Goal: Complete application form: Complete application form

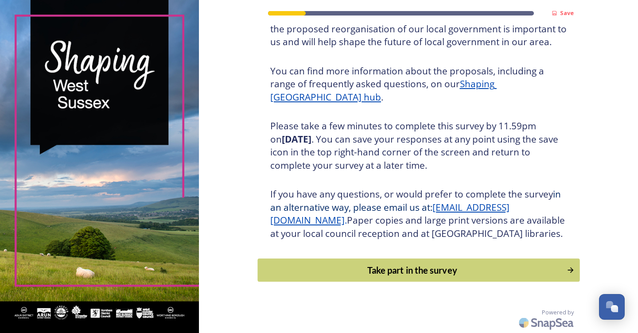
click at [361, 272] on div "Take part in the survey" at bounding box center [411, 270] width 299 height 13
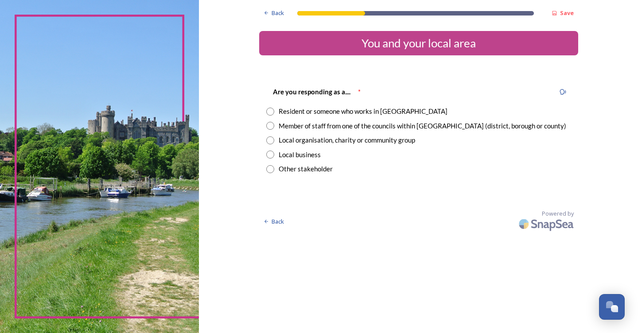
click at [274, 110] on input "radio" at bounding box center [270, 112] width 8 height 8
radio input "true"
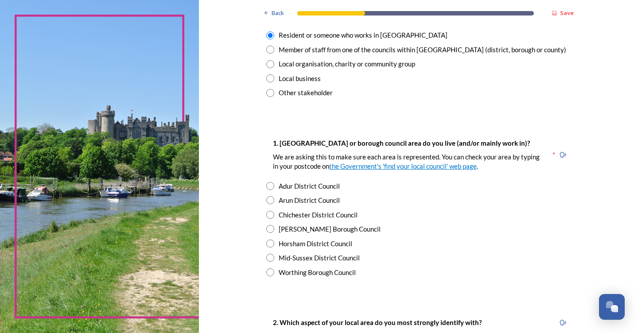
scroll to position [77, 0]
click at [274, 198] on input "radio" at bounding box center [270, 200] width 8 height 8
radio input "true"
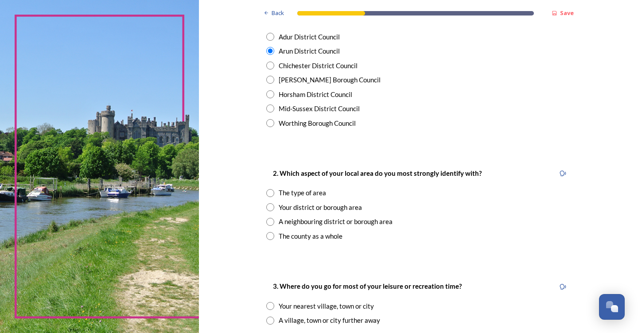
scroll to position [227, 0]
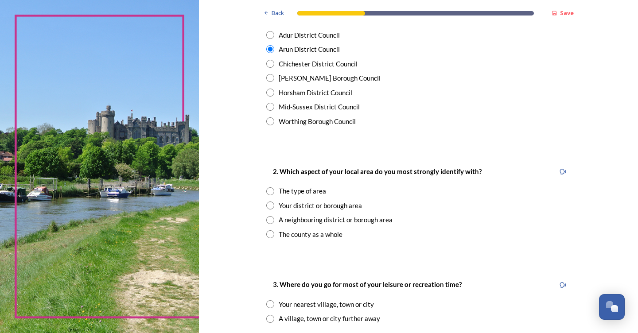
click at [274, 190] on input "radio" at bounding box center [270, 191] width 8 height 8
radio input "true"
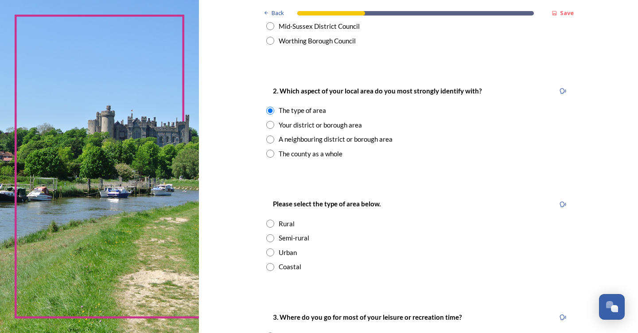
scroll to position [309, 0]
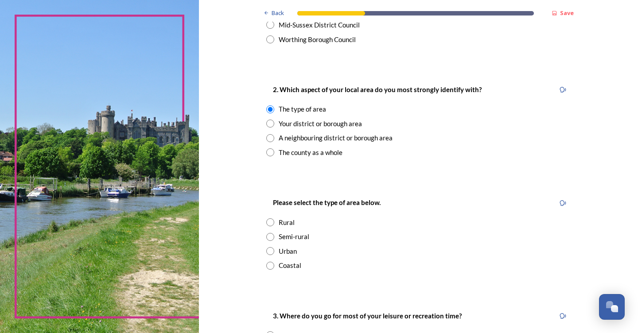
click at [274, 218] on input "radio" at bounding box center [270, 222] width 8 height 8
radio input "true"
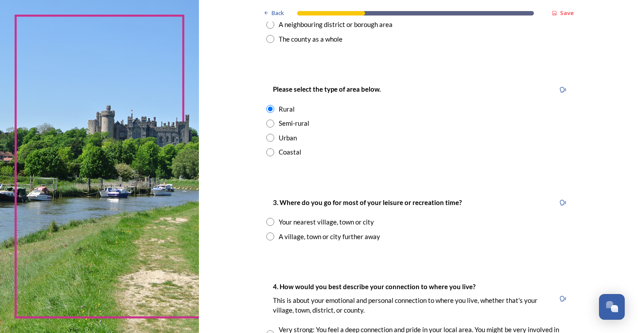
scroll to position [423, 0]
click at [274, 217] on input "radio" at bounding box center [270, 221] width 8 height 8
radio input "true"
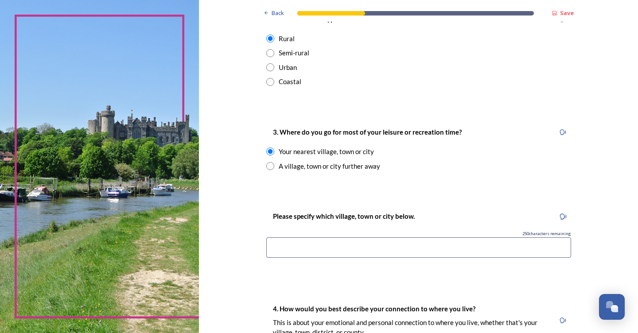
scroll to position [497, 0]
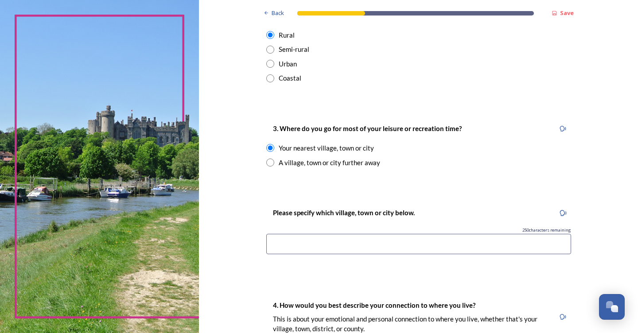
click at [288, 239] on input at bounding box center [418, 244] width 305 height 20
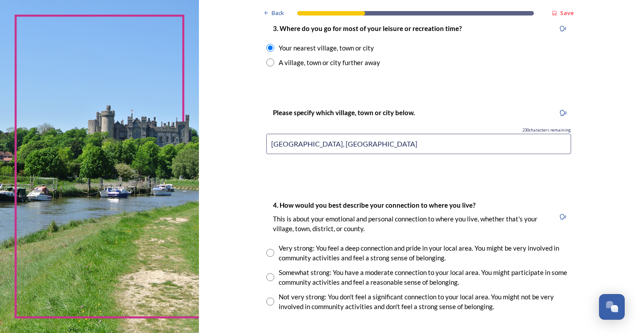
scroll to position [602, 0]
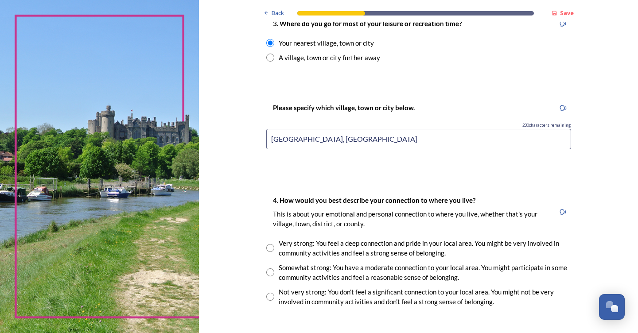
type input "[GEOGRAPHIC_DATA], [GEOGRAPHIC_DATA]"
click at [274, 244] on input "radio" at bounding box center [270, 248] width 8 height 8
radio input "true"
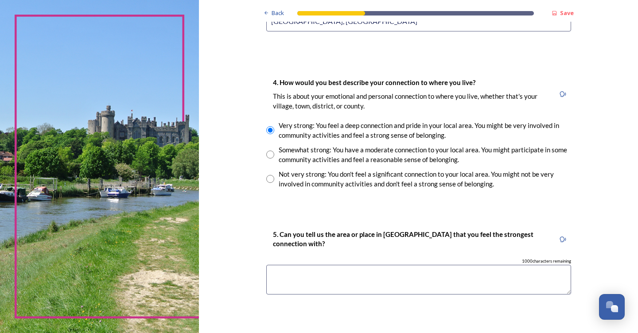
scroll to position [722, 0]
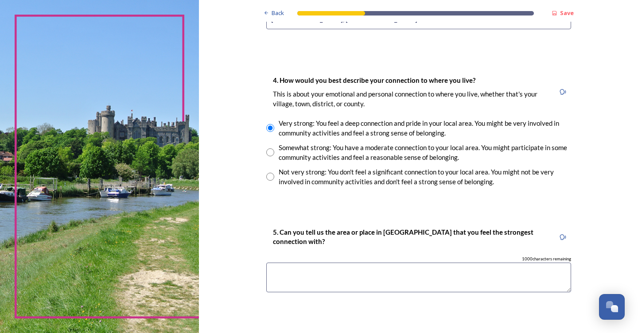
click at [284, 269] on textarea at bounding box center [418, 278] width 305 height 30
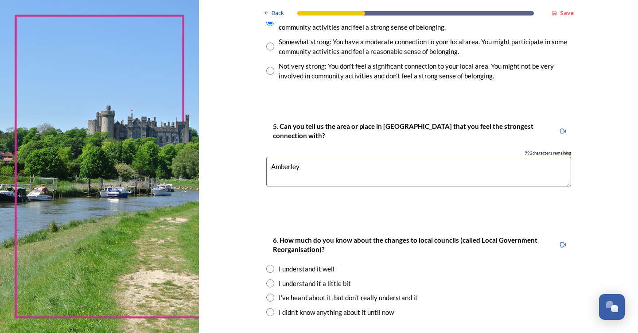
scroll to position [832, 0]
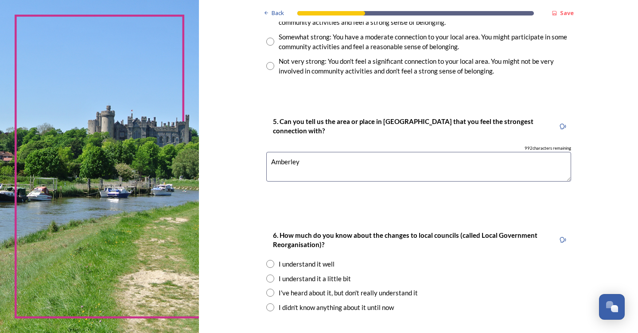
type textarea "Amberley"
click at [274, 275] on input "radio" at bounding box center [270, 279] width 8 height 8
radio input "true"
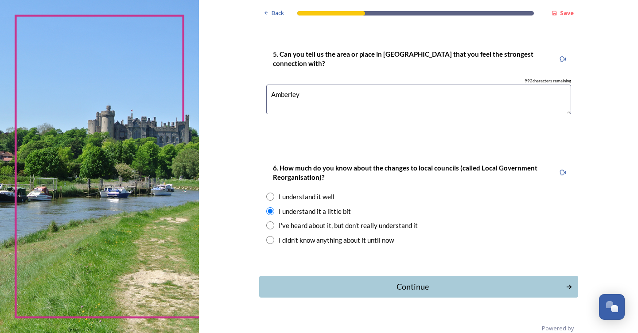
scroll to position [901, 0]
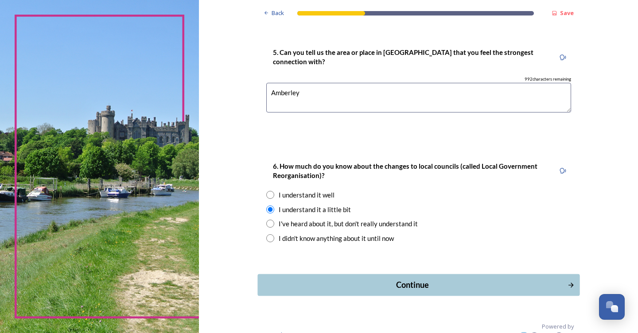
click at [280, 279] on div "Continue" at bounding box center [412, 285] width 300 height 12
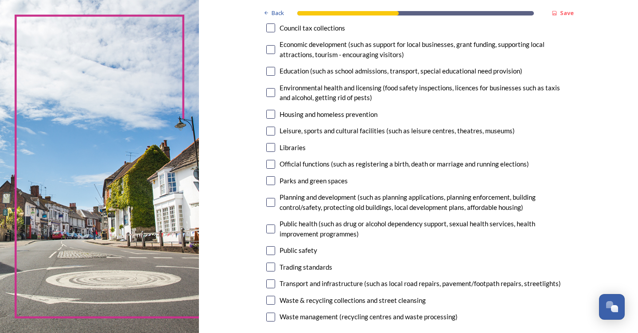
scroll to position [164, 0]
click at [275, 279] on input "checkbox" at bounding box center [270, 283] width 9 height 9
checkbox input "true"
click at [275, 295] on input "checkbox" at bounding box center [270, 299] width 9 height 9
checkbox input "true"
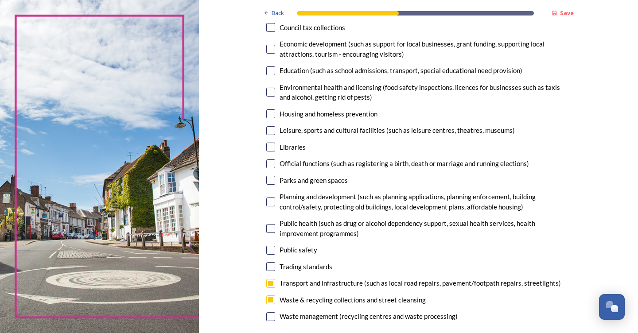
click at [275, 312] on input "checkbox" at bounding box center [270, 316] width 9 height 9
checkbox input "true"
click at [275, 198] on input "checkbox" at bounding box center [270, 202] width 9 height 9
checkbox input "true"
click at [275, 47] on input "checkbox" at bounding box center [270, 49] width 9 height 9
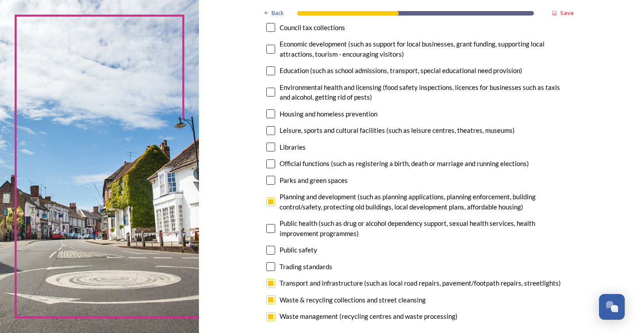
checkbox input "true"
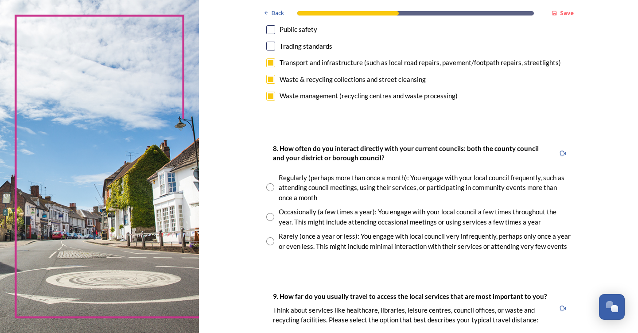
scroll to position [385, 0]
click at [274, 212] on input "radio" at bounding box center [270, 216] width 8 height 8
radio input "true"
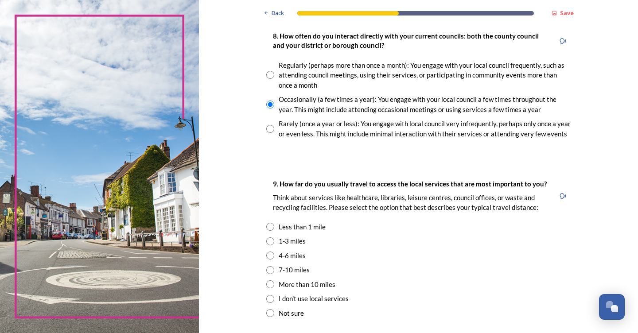
scroll to position [498, 0]
click at [274, 265] on input "radio" at bounding box center [270, 269] width 8 height 8
radio input "true"
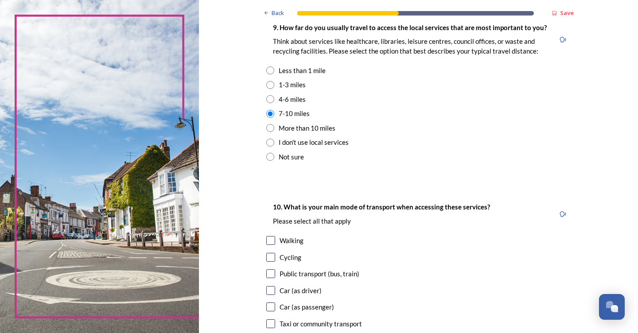
scroll to position [655, 0]
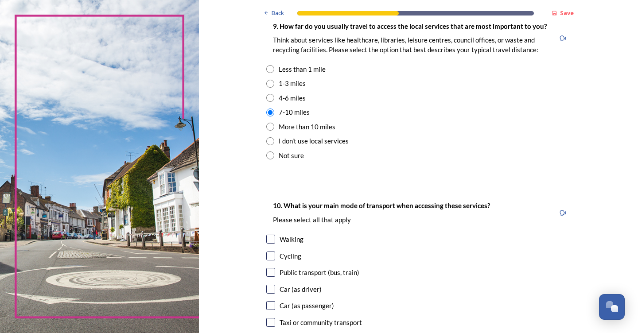
click at [275, 285] on input "checkbox" at bounding box center [270, 289] width 9 height 9
checkbox input "true"
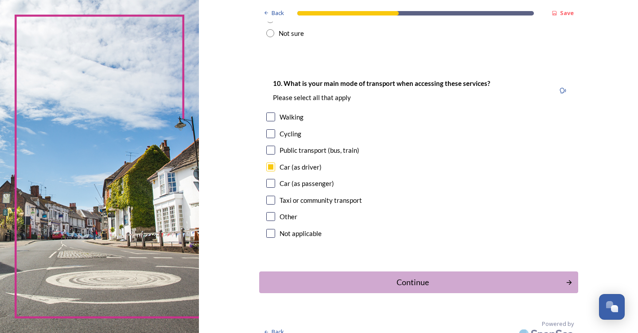
scroll to position [777, 0]
click at [402, 277] on div "Continue" at bounding box center [412, 283] width 300 height 12
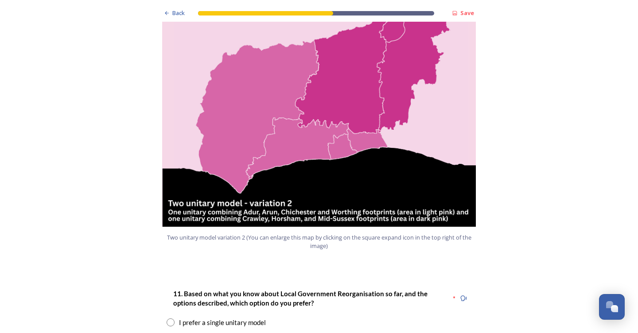
scroll to position [959, 0]
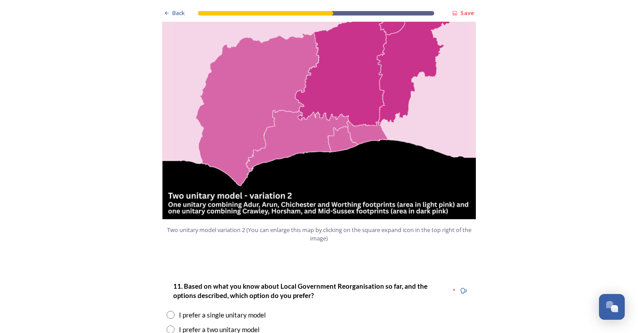
click at [171, 326] on input "radio" at bounding box center [171, 330] width 8 height 8
radio input "true"
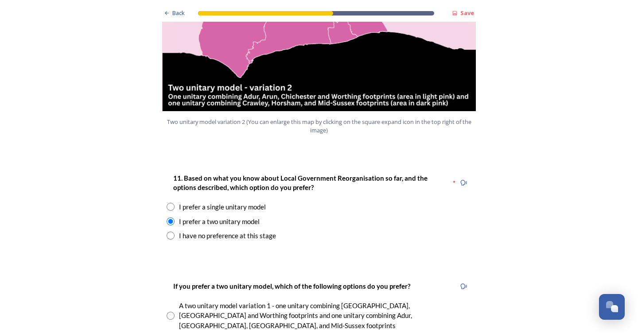
scroll to position [1069, 0]
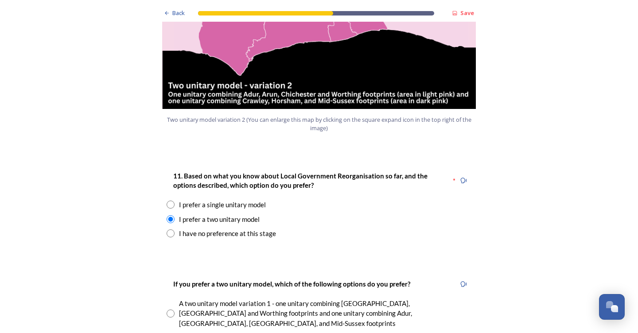
radio input "true"
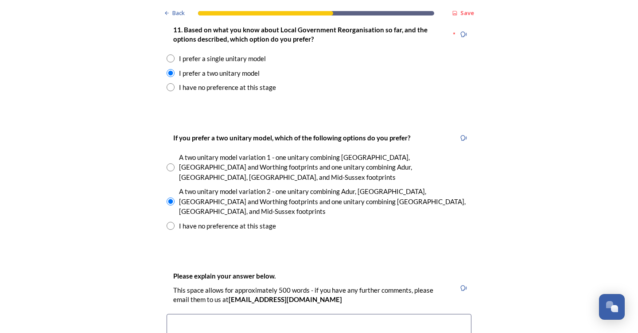
scroll to position [1244, 0]
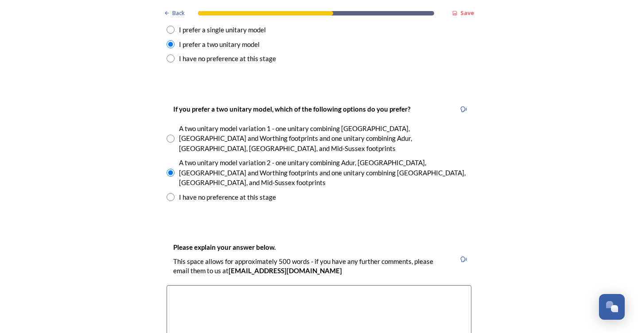
click at [194, 285] on textarea at bounding box center [319, 335] width 305 height 100
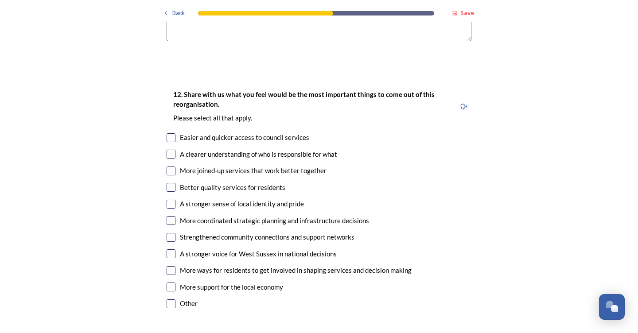
scroll to position [1582, 0]
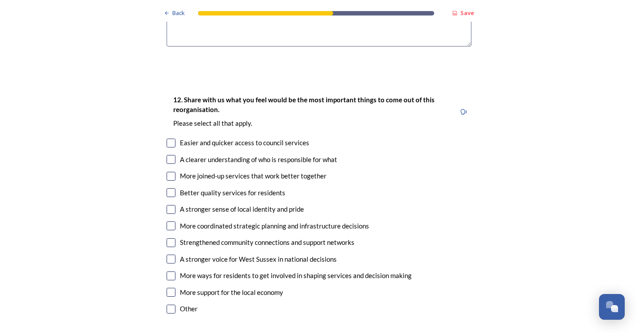
type textarea "I feel Adur fits better with the [GEOGRAPHIC_DATA] area"
click at [173, 305] on input "checkbox" at bounding box center [171, 309] width 9 height 9
checkbox input "true"
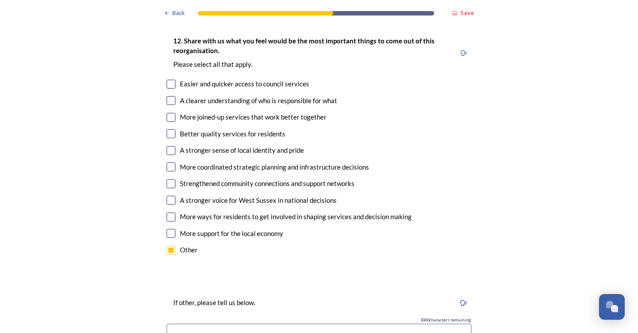
scroll to position [1642, 0]
click at [179, 323] on input at bounding box center [319, 333] width 305 height 20
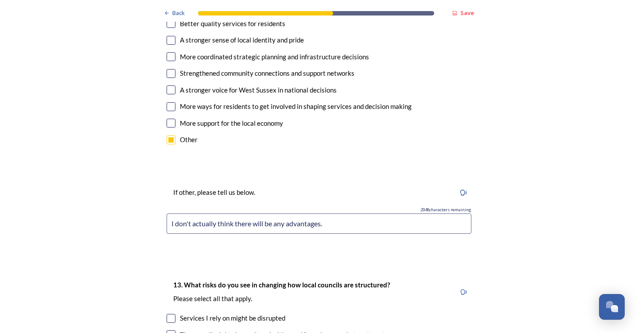
scroll to position [1753, 0]
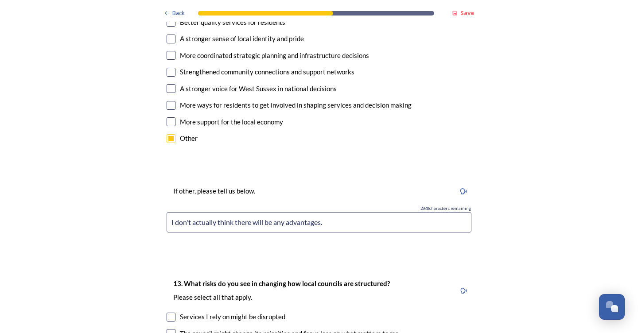
type input "I don't actually think there will be any advantages."
click at [172, 313] on input "checkbox" at bounding box center [171, 317] width 9 height 9
checkbox input "true"
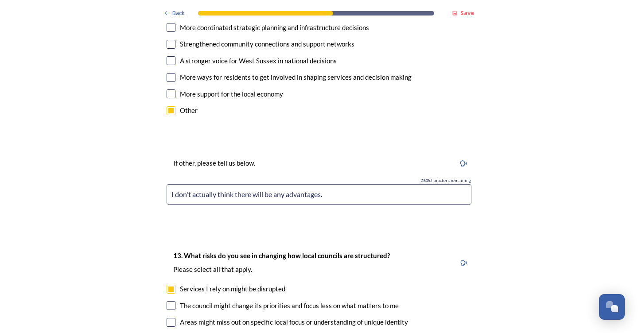
scroll to position [1787, 0]
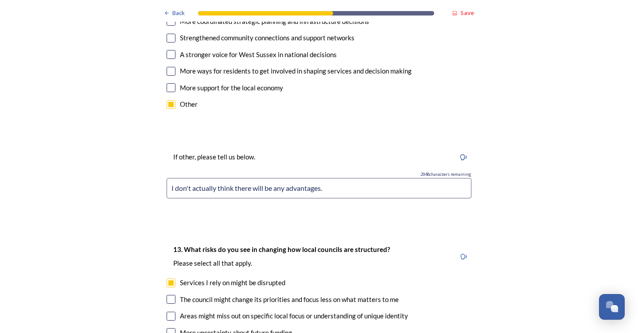
click at [172, 295] on input "checkbox" at bounding box center [171, 299] width 9 height 9
checkbox input "true"
click at [170, 312] on input "checkbox" at bounding box center [171, 316] width 9 height 9
checkbox input "true"
click at [171, 328] on input "checkbox" at bounding box center [171, 332] width 9 height 9
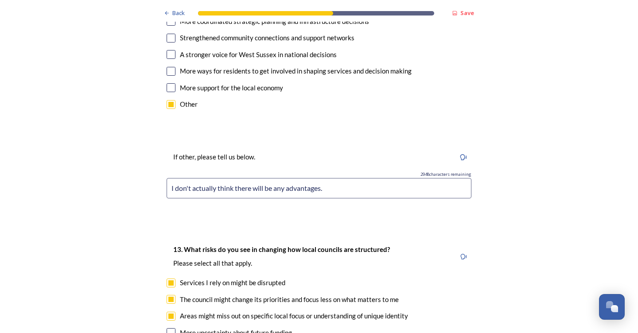
checkbox input "true"
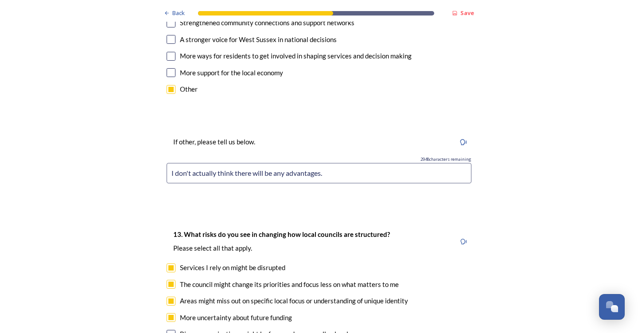
scroll to position [1807, 0]
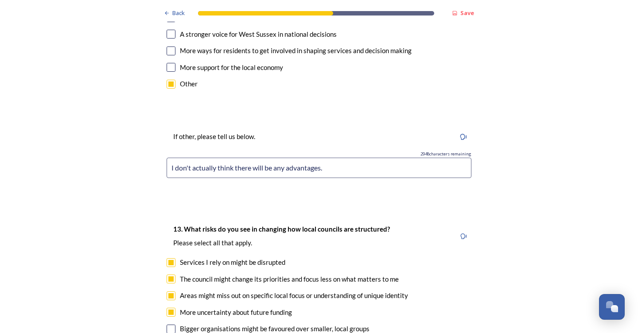
click at [173, 325] on input "checkbox" at bounding box center [171, 329] width 9 height 9
checkbox input "true"
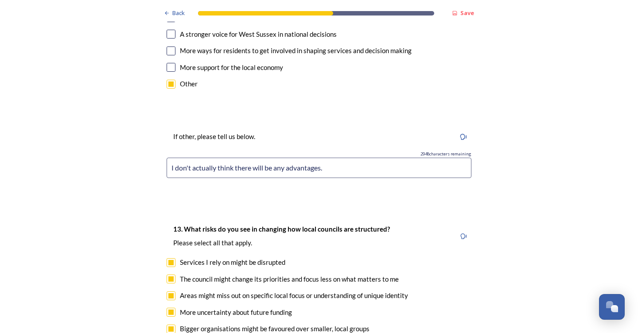
checkbox input "true"
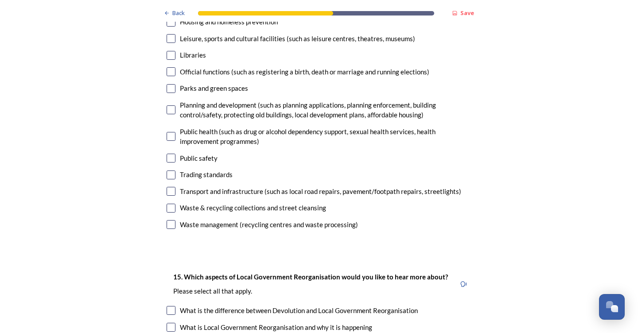
scroll to position [2441, 0]
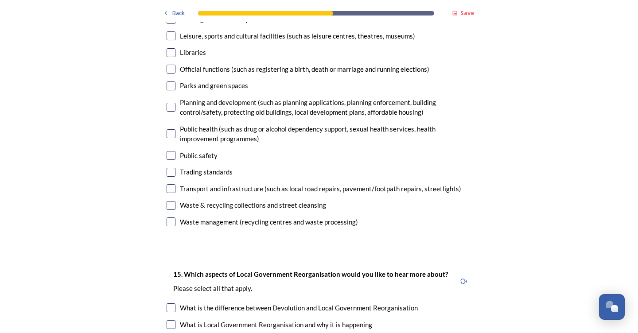
checkbox input "true"
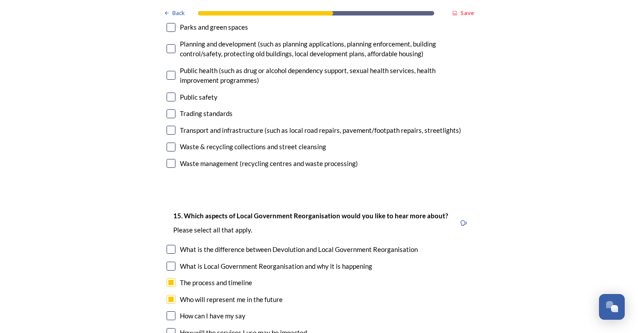
scroll to position [2501, 0]
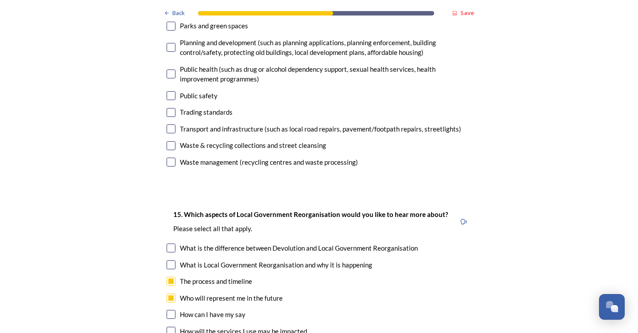
checkbox input "true"
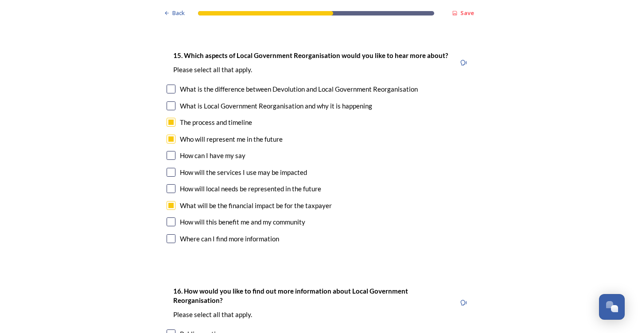
scroll to position [2661, 0]
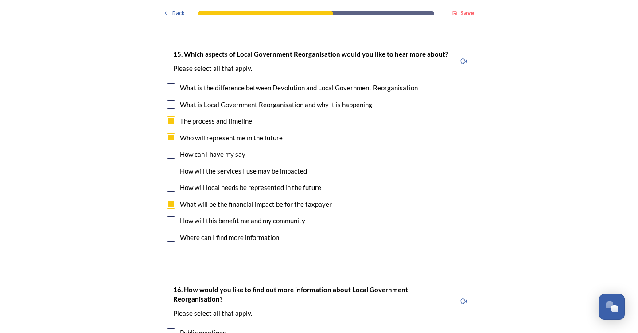
checkbox input "true"
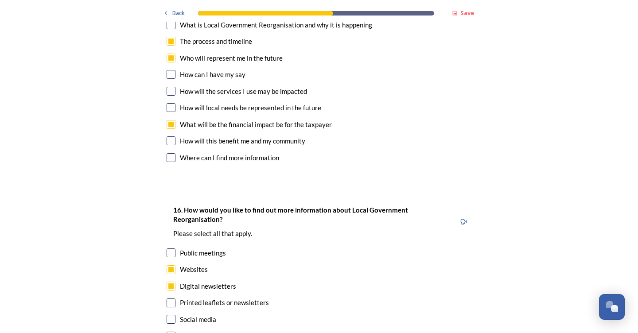
scroll to position [2771, 0]
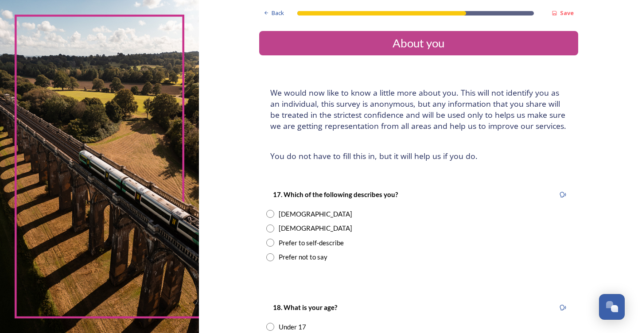
click at [274, 211] on input "radio" at bounding box center [270, 214] width 8 height 8
radio input "true"
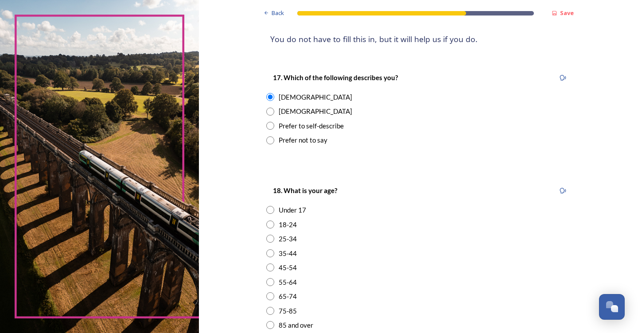
scroll to position [118, 0]
click at [269, 240] on div "18. What is your age? Under [PHONE_NUMBER] [PHONE_NUMBER] [PHONE_NUMBER] 75-85 …" at bounding box center [418, 263] width 319 height 177
click at [274, 291] on input "radio" at bounding box center [270, 295] width 8 height 8
radio input "true"
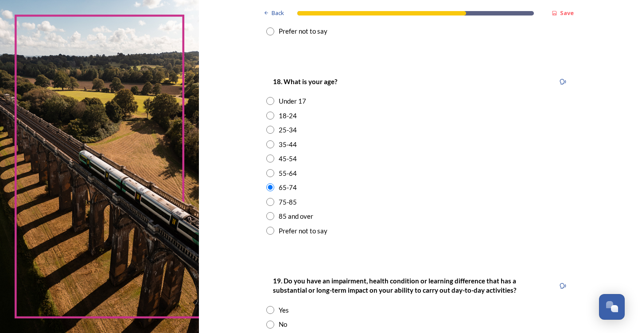
scroll to position [236, 0]
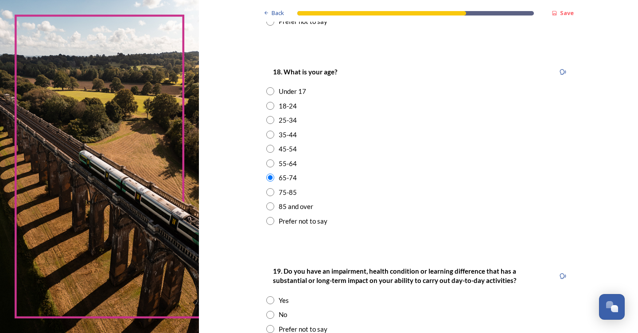
click at [274, 311] on input "radio" at bounding box center [270, 315] width 8 height 8
radio input "true"
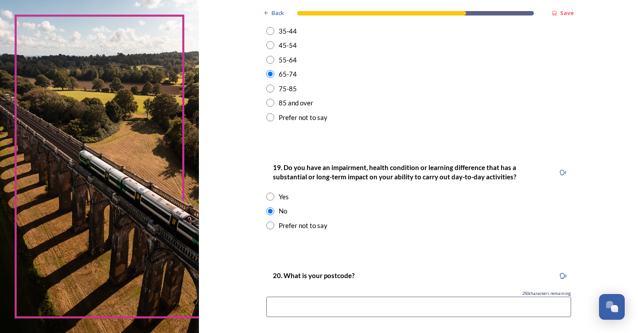
scroll to position [340, 0]
click at [289, 297] on input at bounding box center [418, 306] width 305 height 20
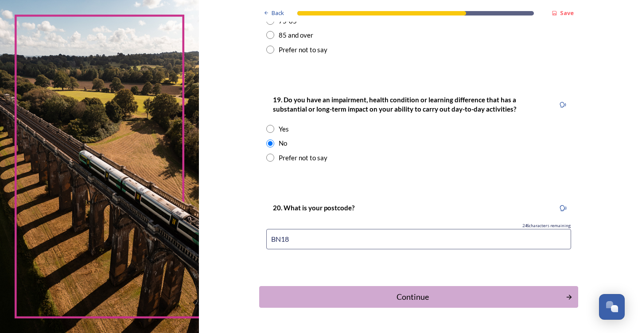
scroll to position [415, 0]
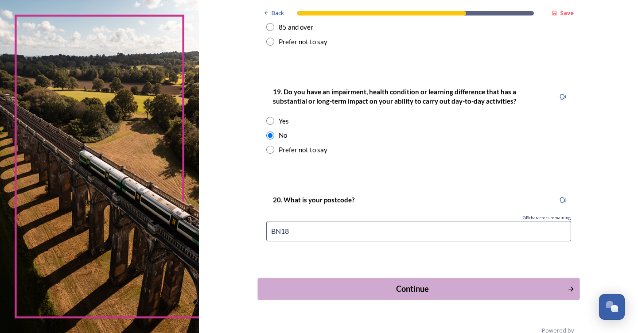
type input "BN18"
click at [393, 283] on div "Continue" at bounding box center [412, 289] width 300 height 12
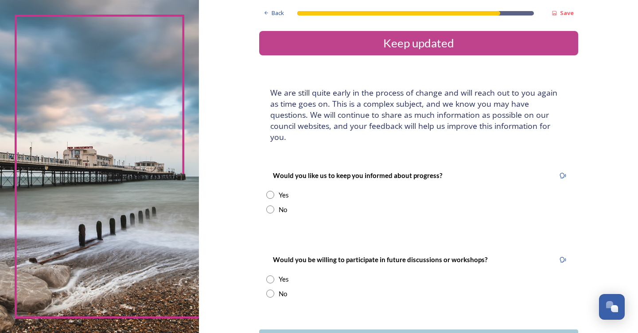
click at [274, 191] on input "radio" at bounding box center [270, 195] width 8 height 8
radio input "true"
click at [291, 274] on input at bounding box center [418, 284] width 305 height 20
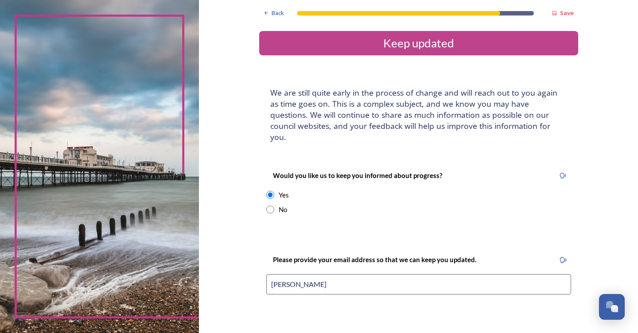
type input "[PERSON_NAME]."
type input "[PERSON_NAME][EMAIL_ADDRESS][DOMAIN_NAME]"
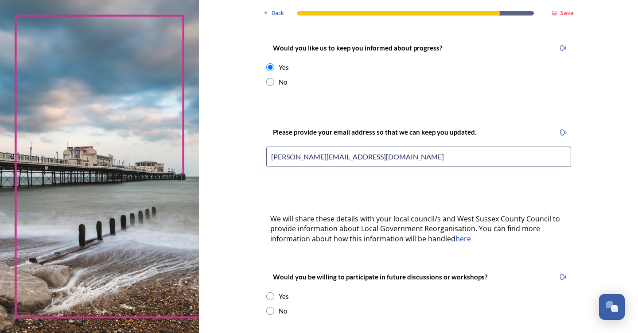
scroll to position [133, 0]
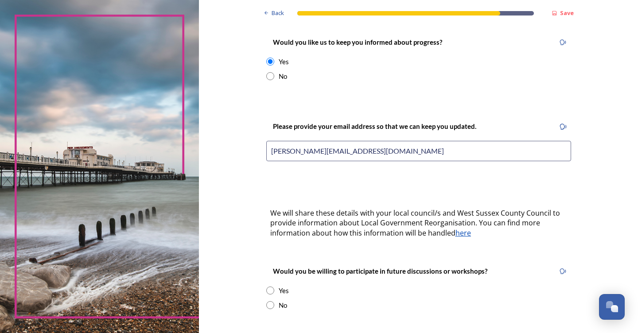
click at [274, 301] on input "radio" at bounding box center [270, 305] width 8 height 8
radio input "true"
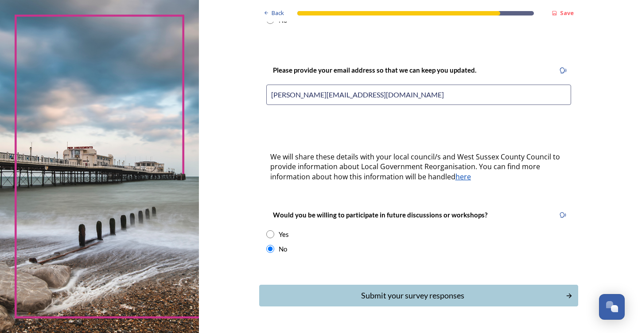
scroll to position [191, 0]
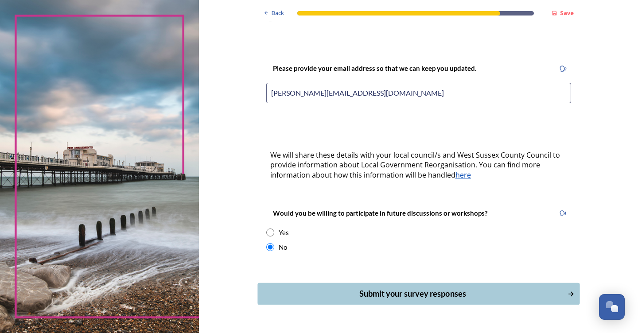
click at [332, 288] on div "Submit your survey responses" at bounding box center [412, 294] width 300 height 12
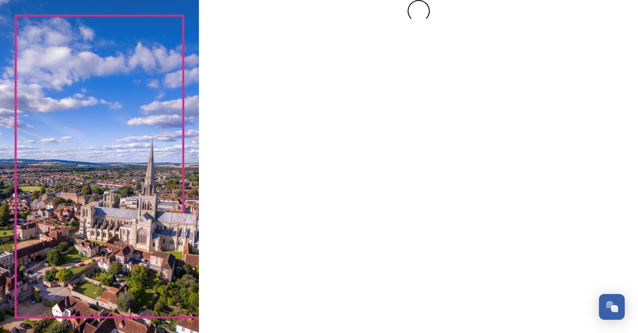
scroll to position [0, 0]
